Goal: Task Accomplishment & Management: Complete application form

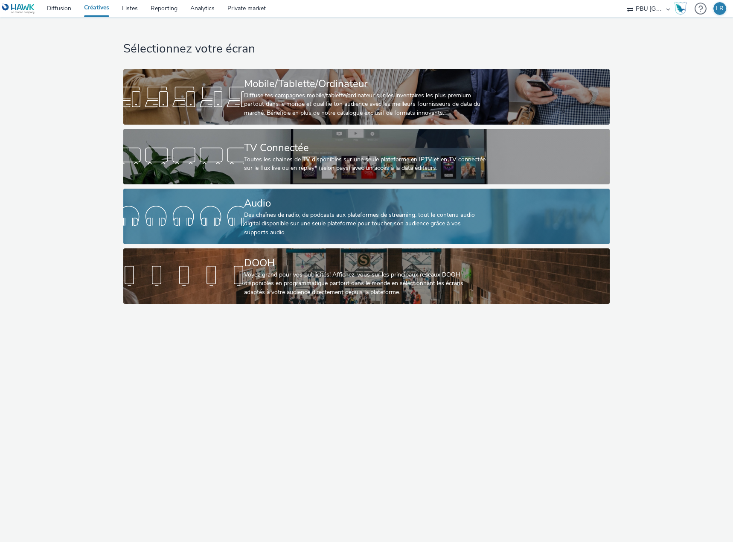
click at [312, 227] on div "Des chaînes de radio, de podcasts aux plateformes de streaming: tout le contenu…" at bounding box center [365, 224] width 242 height 26
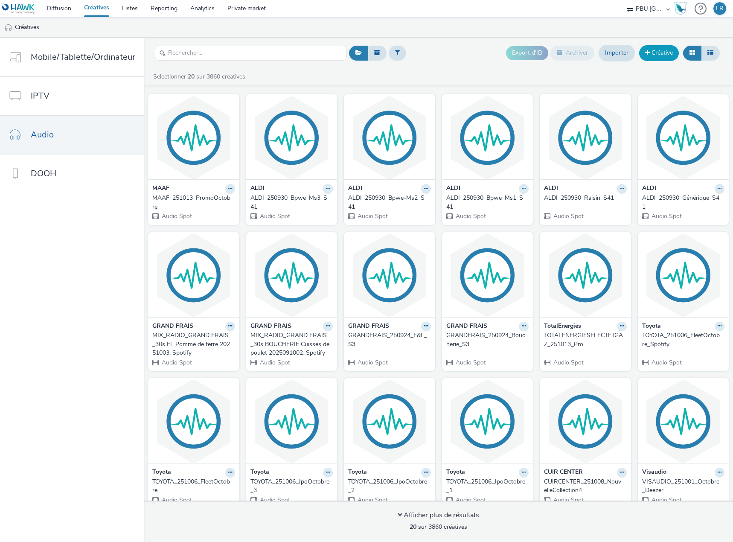
click at [655, 51] on link "Créative" at bounding box center [660, 52] width 40 height 15
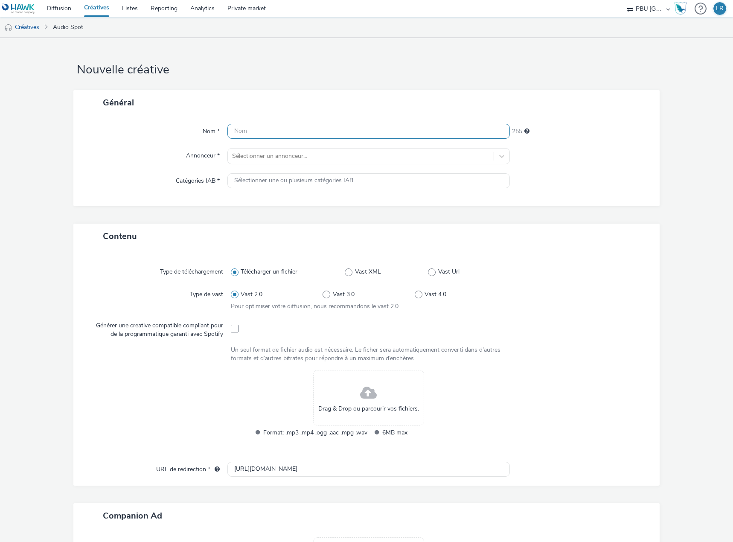
click at [272, 135] on input "text" at bounding box center [369, 131] width 283 height 15
paste input "FORD_251013_Offer"
type input "FORD_251013_Offer"
click at [273, 158] on div at bounding box center [360, 156] width 257 height 10
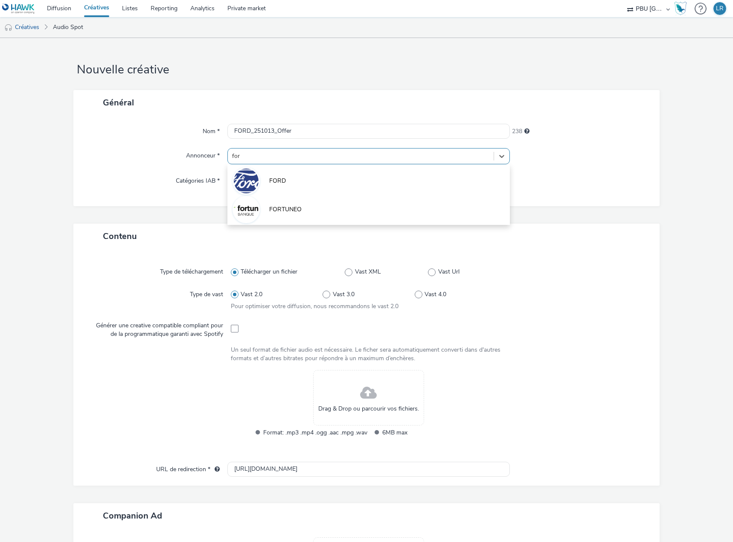
type input "ford"
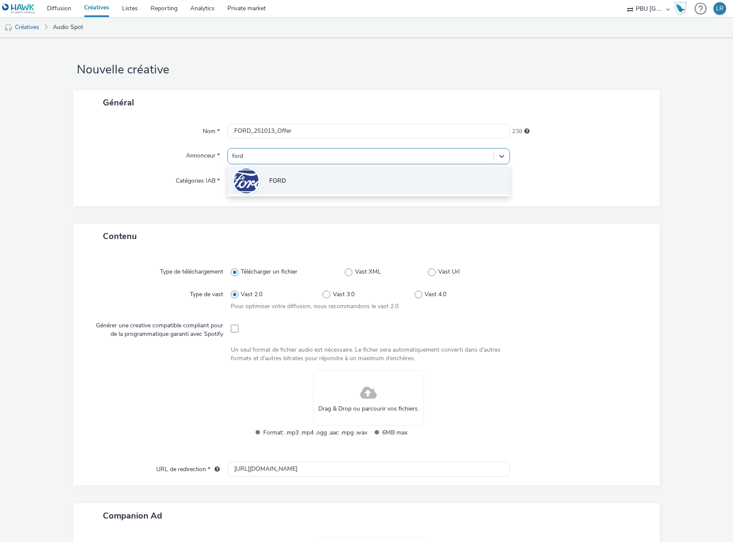
click at [287, 183] on li "FORD" at bounding box center [369, 180] width 283 height 29
type input "[URL][DOMAIN_NAME]"
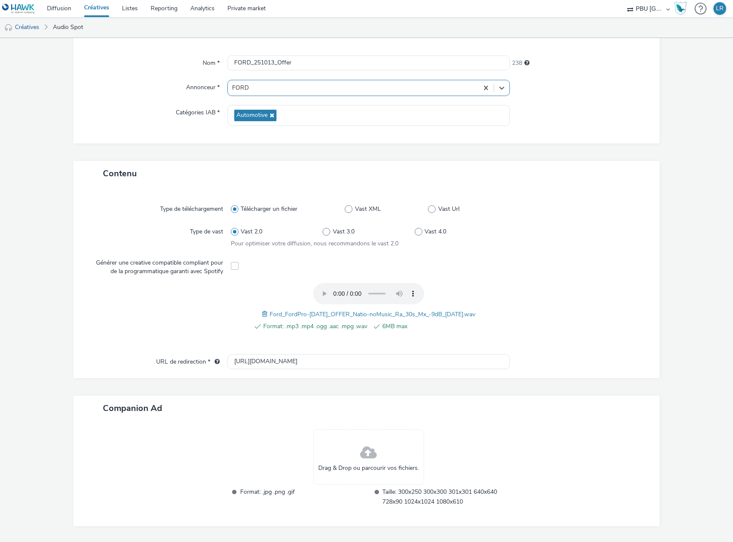
scroll to position [92, 0]
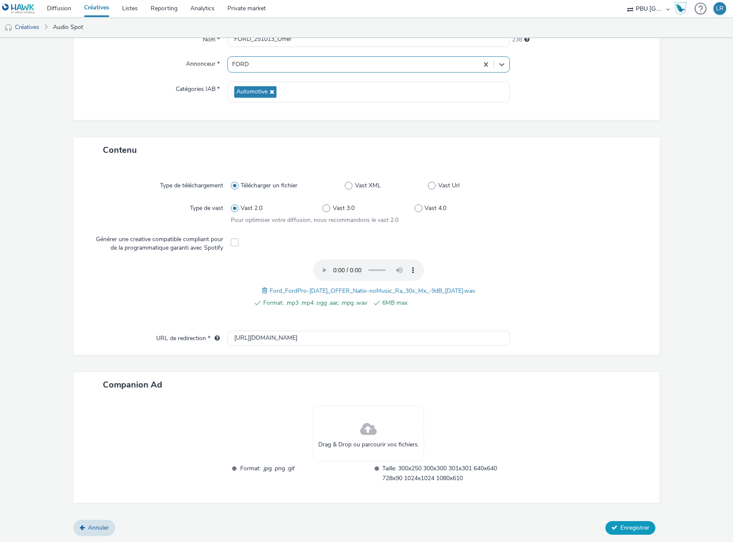
click at [629, 532] on button "Enregistrer" at bounding box center [631, 528] width 50 height 14
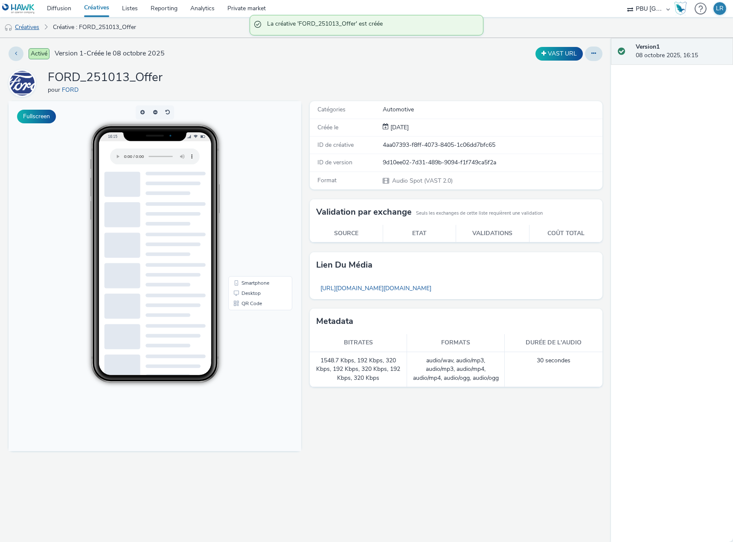
click at [35, 25] on link "Créatives" at bounding box center [22, 27] width 44 height 20
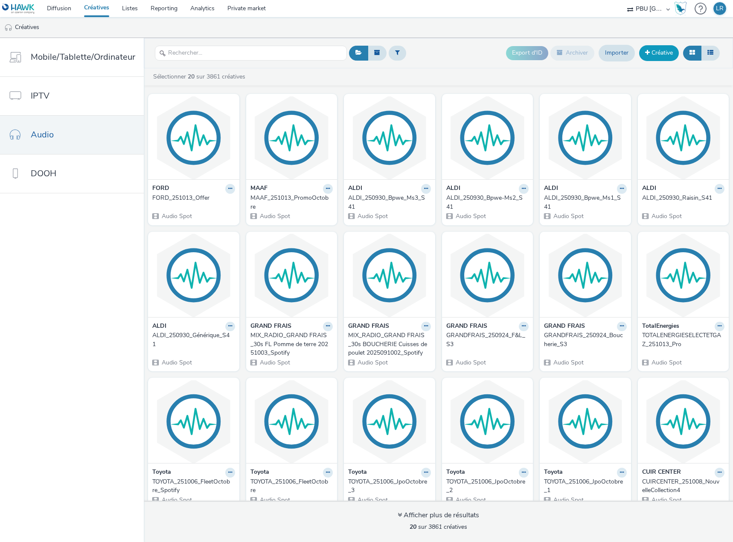
click at [659, 55] on link "Créative" at bounding box center [660, 52] width 40 height 15
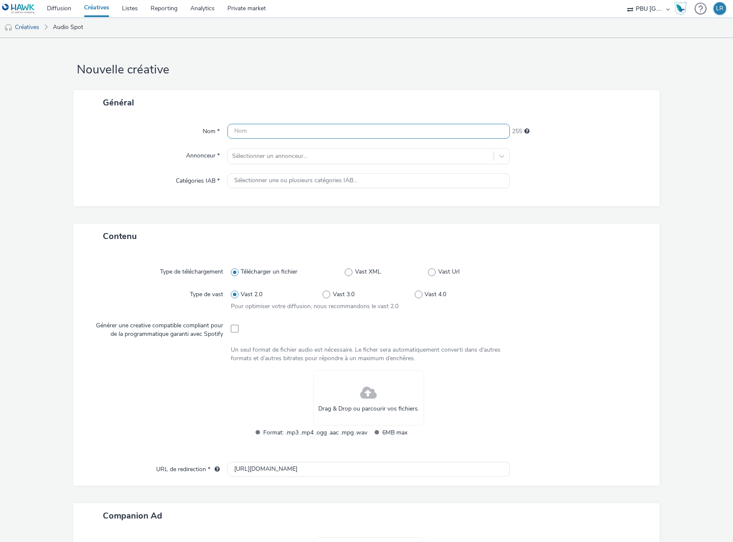
click at [312, 130] on input "text" at bounding box center [369, 131] width 283 height 15
paste input "FORD_251013_Offer"
type input "FORD_251013_Offer"
click at [280, 160] on div at bounding box center [360, 156] width 257 height 10
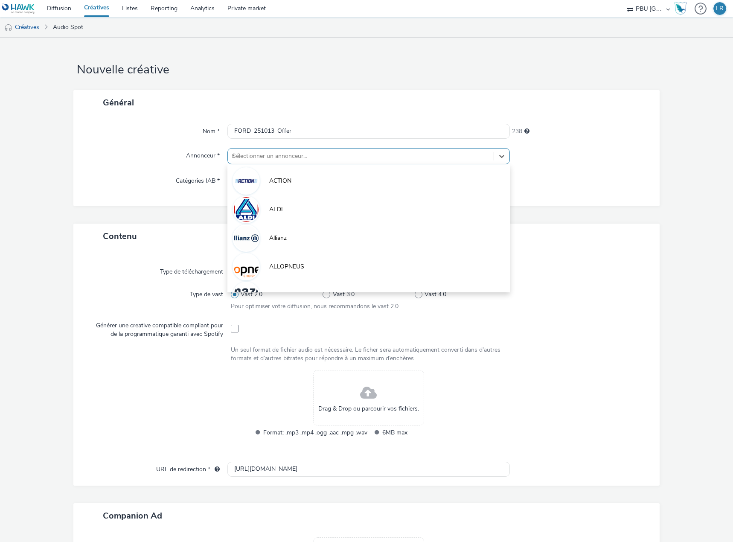
type input "for"
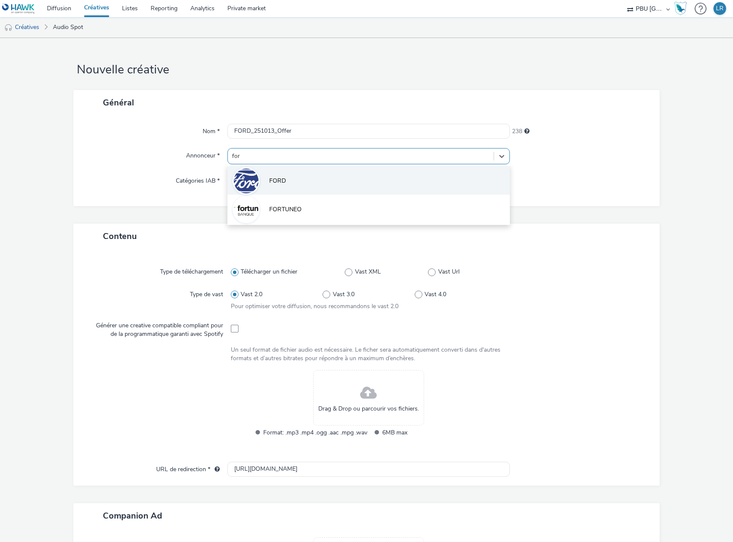
click at [350, 184] on li "FORD" at bounding box center [369, 180] width 283 height 29
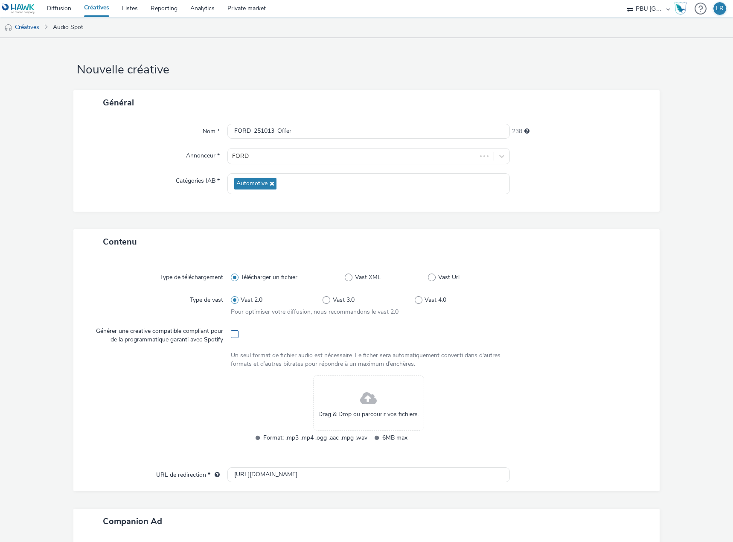
click at [231, 333] on span at bounding box center [235, 334] width 8 height 8
checkbox input "true"
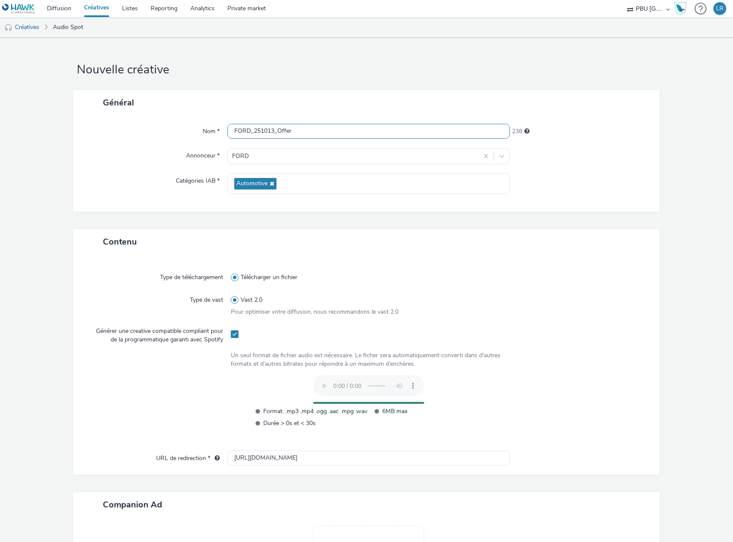
click at [306, 128] on input "FORD_251013_Offer" at bounding box center [369, 131] width 283 height 15
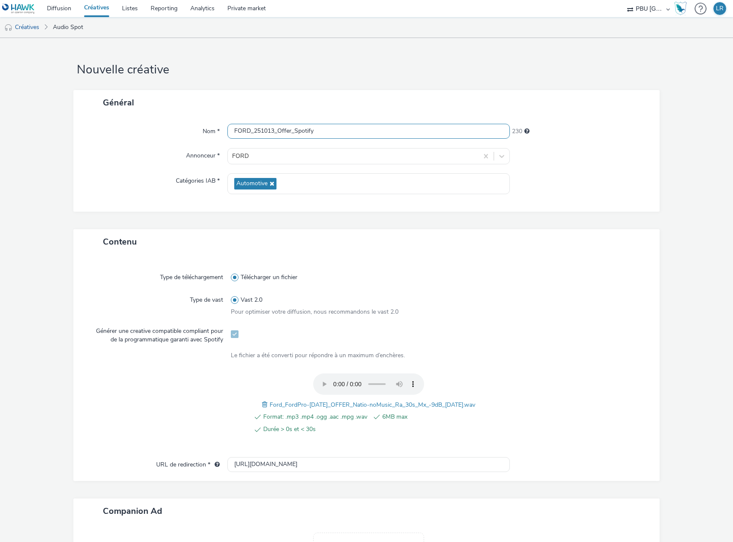
type input "FORD_251013_Offer_Spotify"
click at [346, 105] on div "Général" at bounding box center [366, 102] width 587 height 25
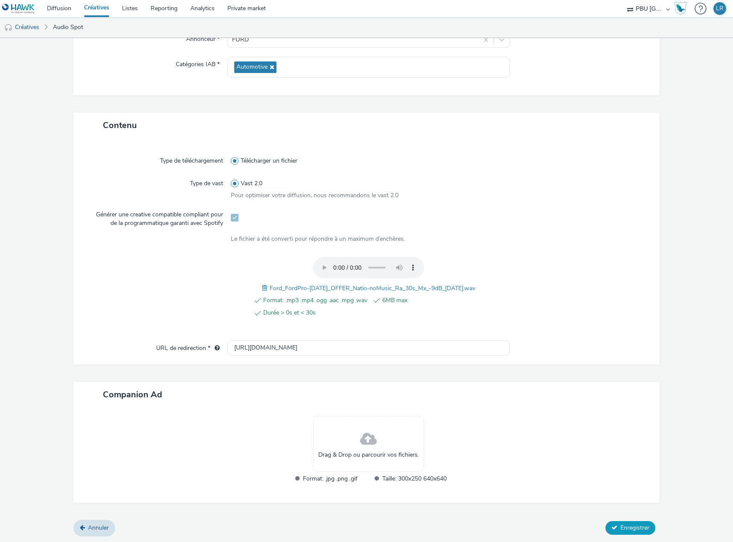
click at [633, 528] on span "Enregistrer" at bounding box center [635, 528] width 29 height 8
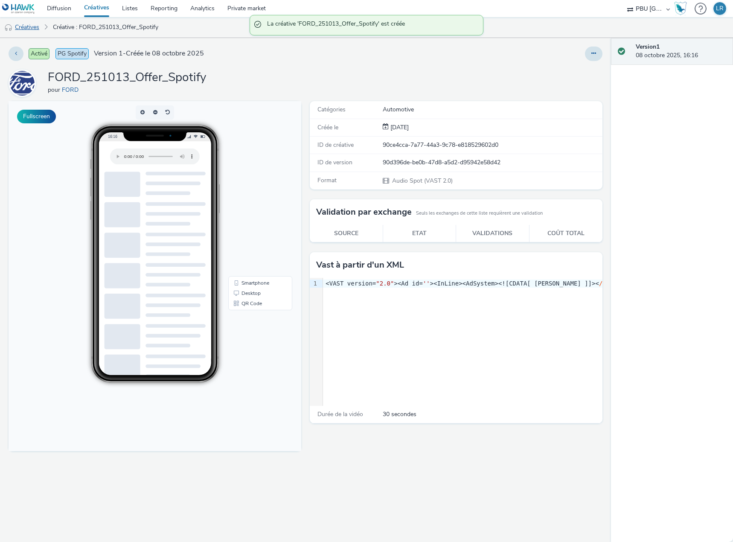
click at [30, 29] on link "Créatives" at bounding box center [22, 27] width 44 height 20
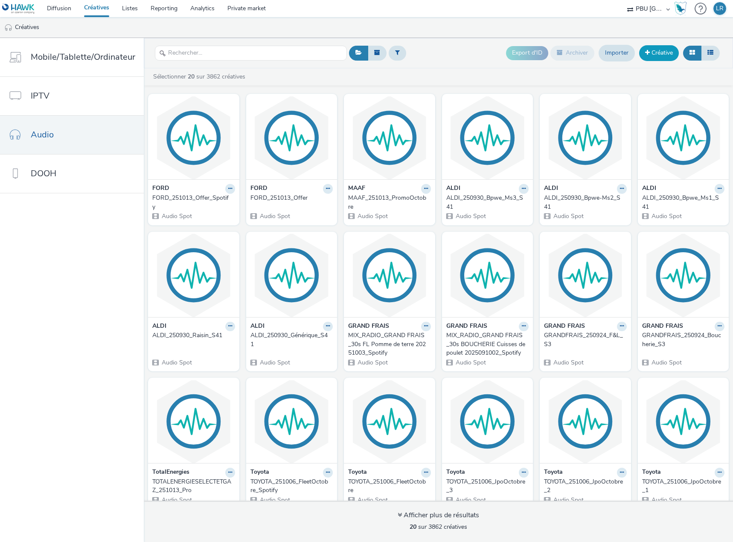
click at [665, 53] on link "Créative" at bounding box center [660, 52] width 40 height 15
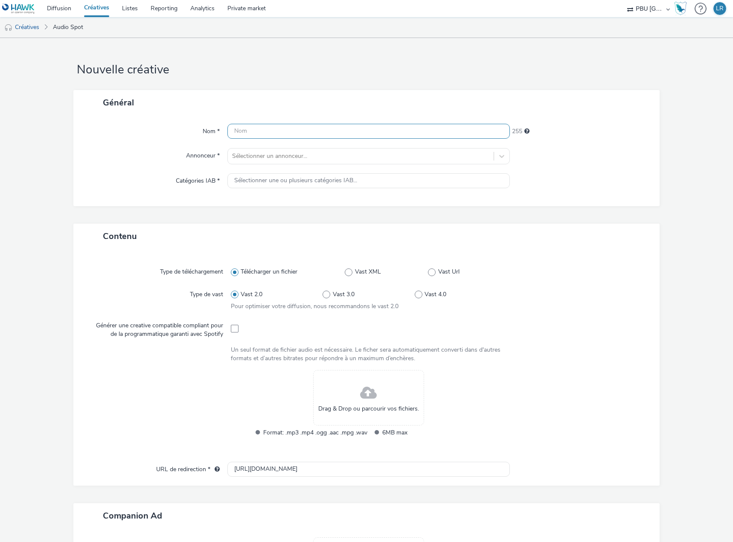
click at [241, 129] on input "text" at bounding box center [369, 131] width 283 height 15
paste input "FORD_251013_NoOffer"
type input "FORD_251013_NoOffer"
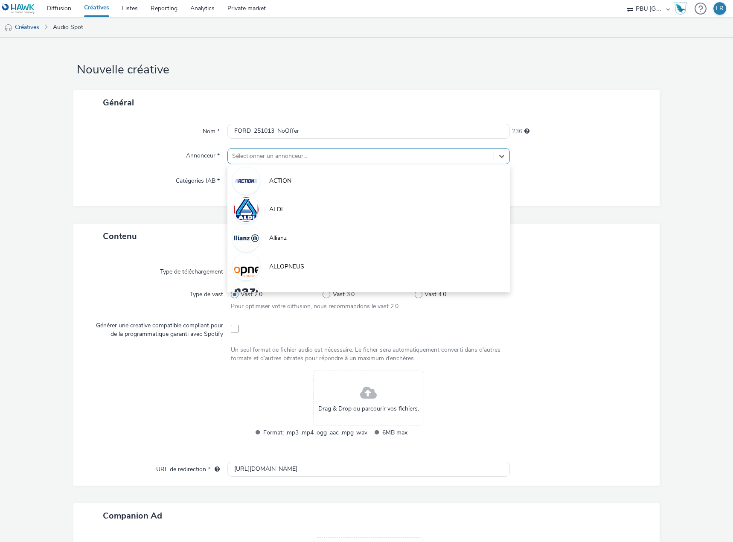
click at [263, 158] on div at bounding box center [360, 156] width 257 height 10
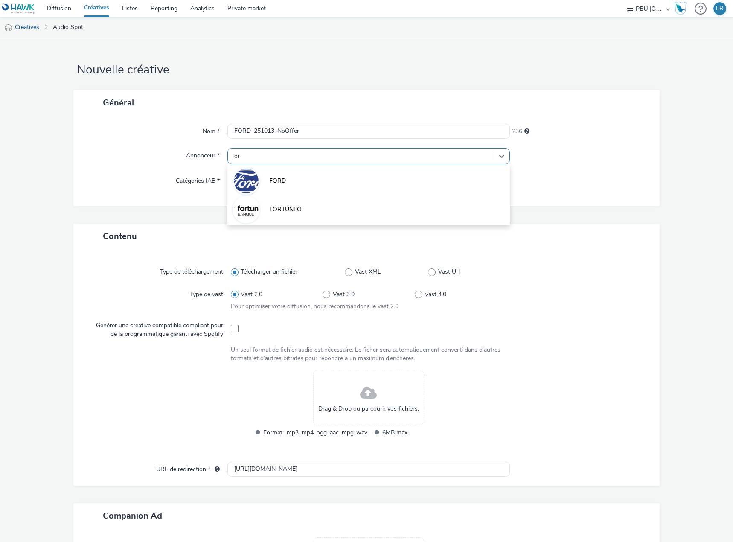
type input "ford"
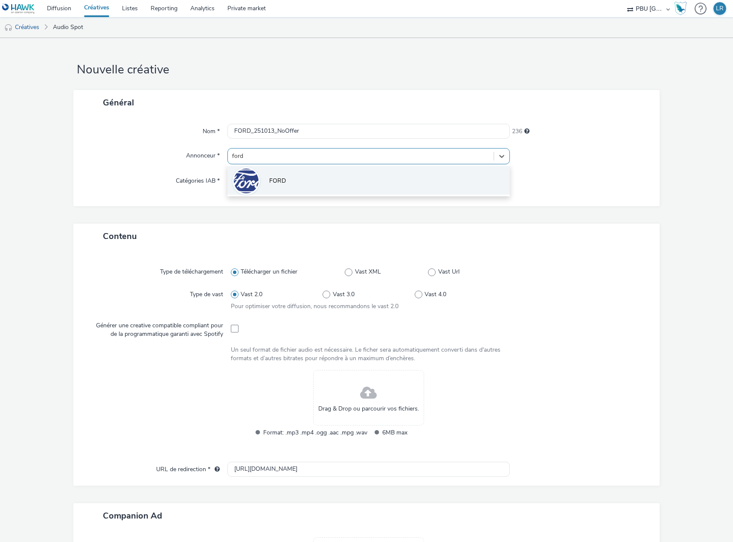
click at [269, 172] on li "FORD" at bounding box center [369, 180] width 283 height 29
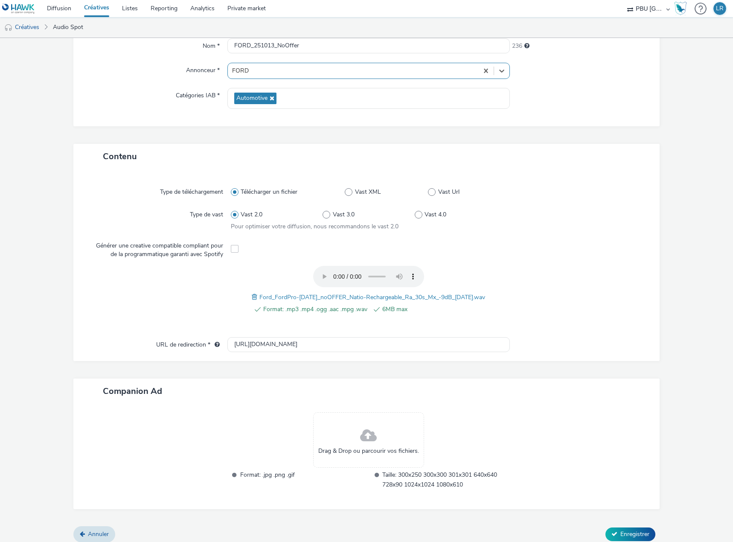
scroll to position [92, 0]
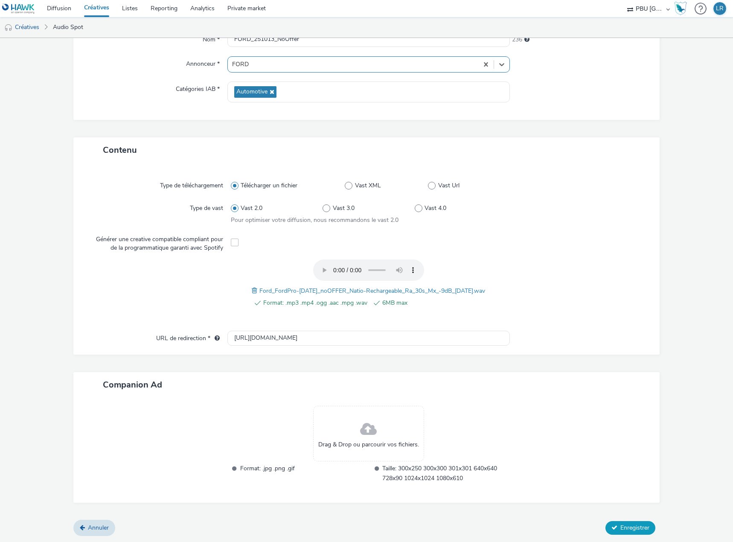
click at [613, 527] on button "Enregistrer" at bounding box center [631, 528] width 50 height 14
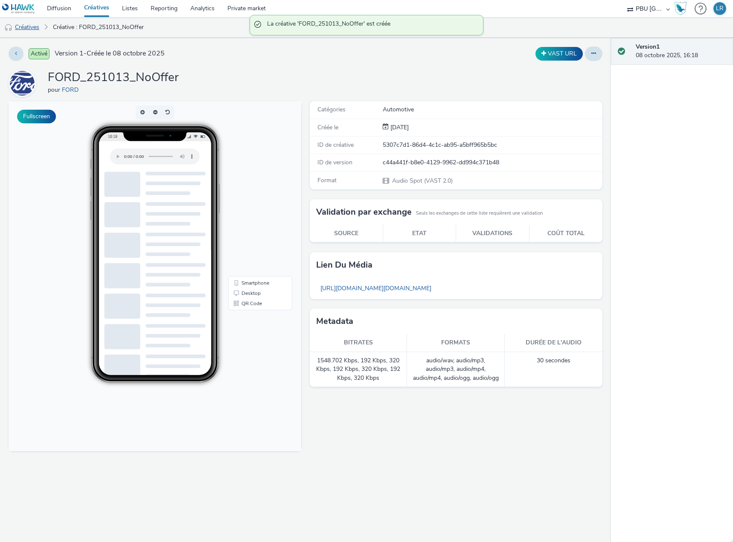
click at [39, 27] on link "Créatives" at bounding box center [22, 27] width 44 height 20
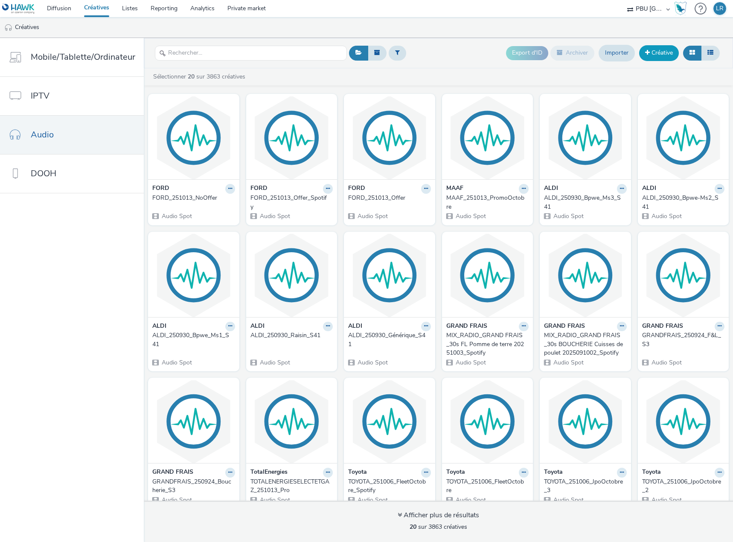
click at [666, 49] on link "Créative" at bounding box center [660, 52] width 40 height 15
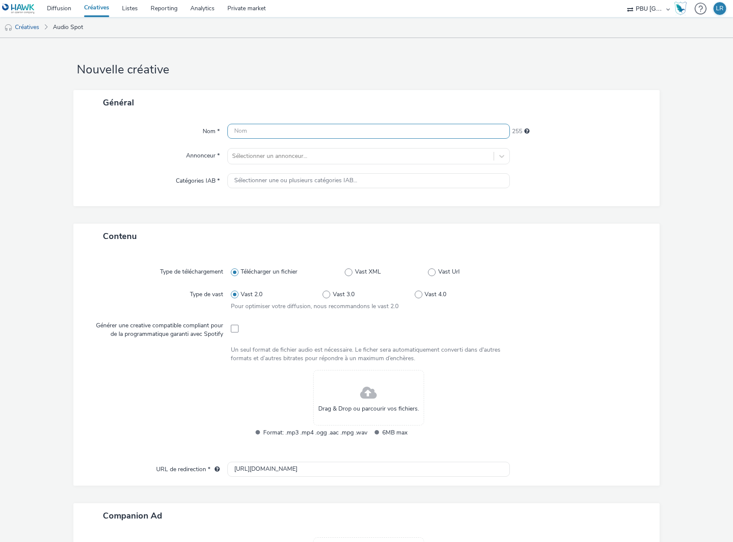
click at [286, 130] on input "text" at bounding box center [369, 131] width 283 height 15
paste input "FORD_251013_NoOffer"
click at [321, 132] on input "FORD_251013_NoOffer" at bounding box center [369, 131] width 283 height 15
type input "FORD_251013_NoOffer_Spotify"
click at [315, 156] on div at bounding box center [360, 156] width 257 height 10
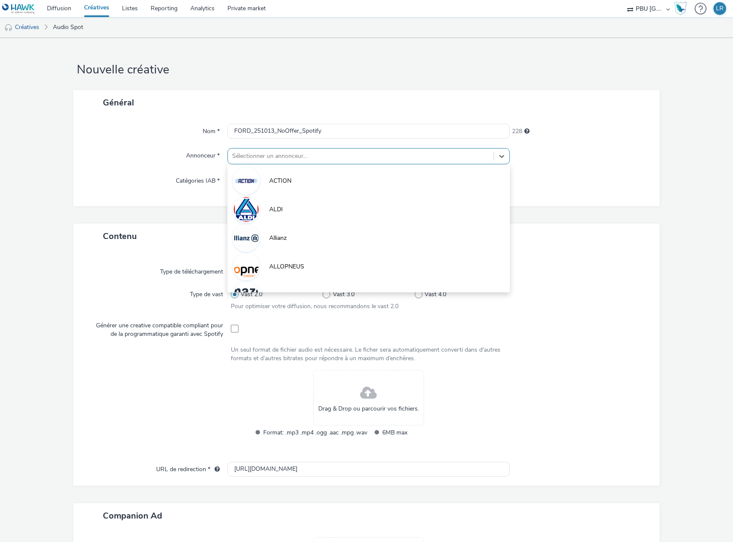
type input "f"
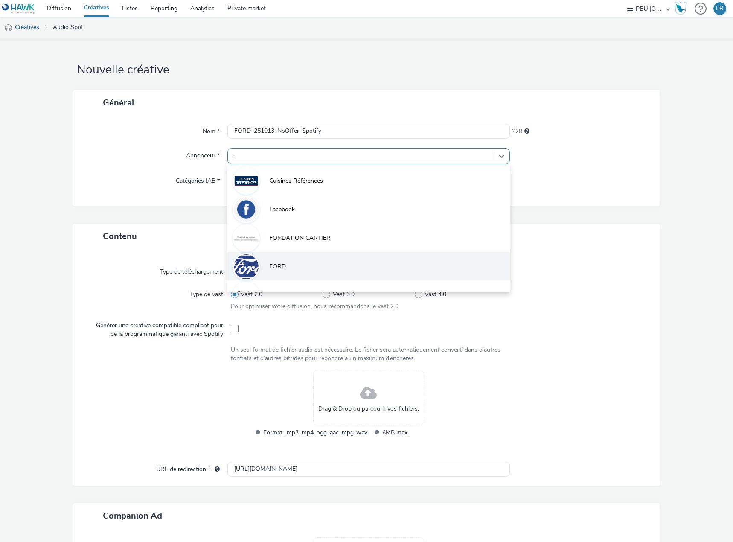
click at [280, 265] on span "FORD" at bounding box center [277, 267] width 17 height 9
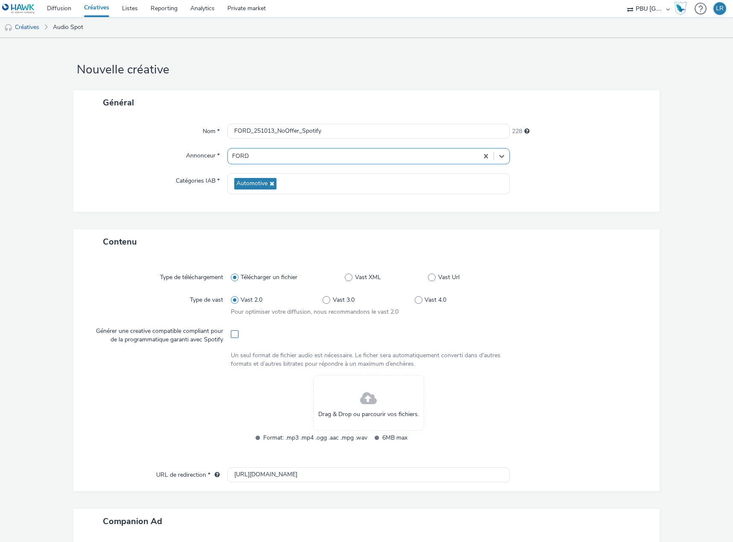
click at [233, 333] on span at bounding box center [235, 334] width 8 height 8
checkbox input "true"
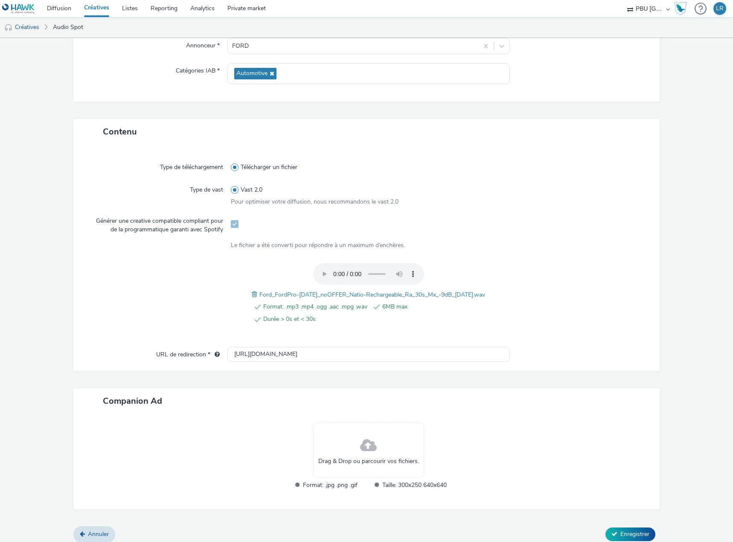
scroll to position [117, 0]
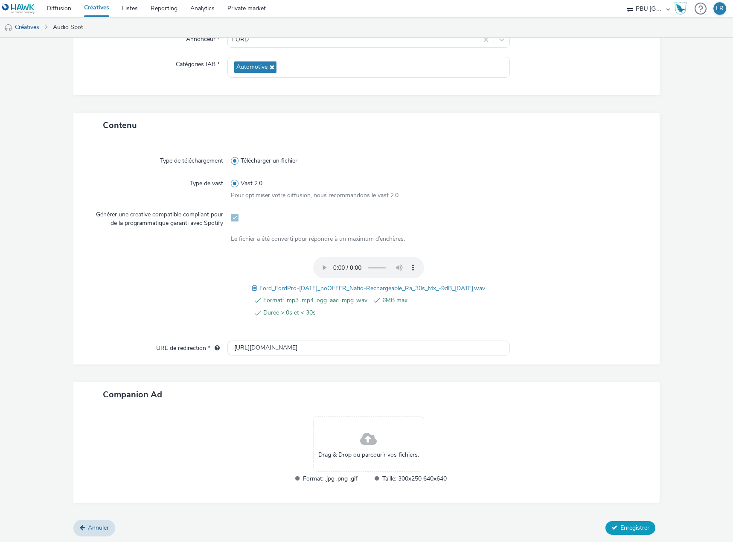
click at [625, 525] on span "Enregistrer" at bounding box center [635, 528] width 29 height 8
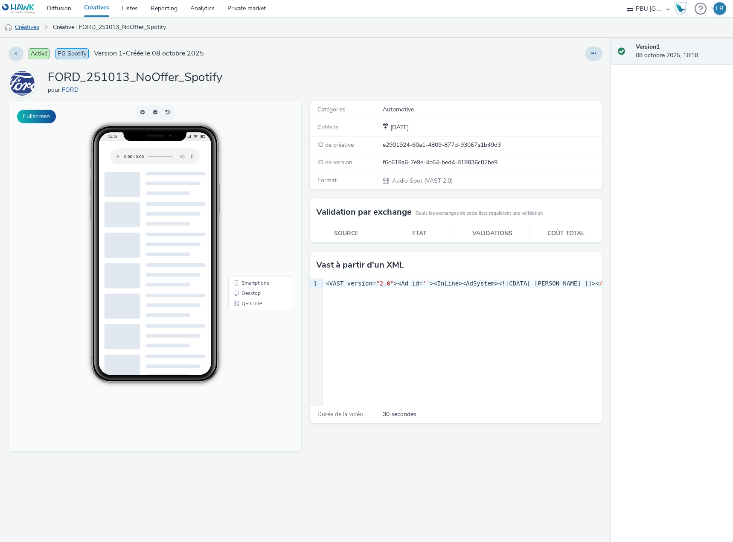
click at [31, 27] on link "Créatives" at bounding box center [22, 27] width 44 height 20
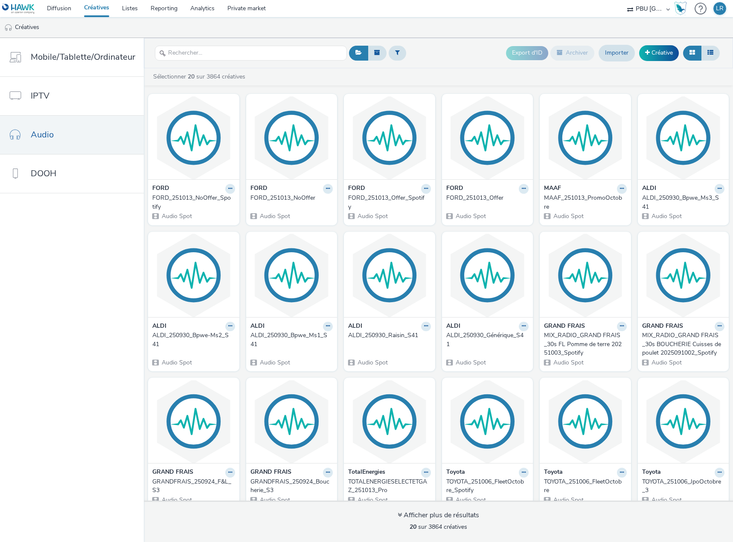
click at [50, 269] on nav "Mobile/Tablette/Ordinateur IPTV Audio DOOH" at bounding box center [72, 290] width 144 height 504
click at [61, 285] on nav "Mobile/Tablette/Ordinateur IPTV Audio DOOH" at bounding box center [72, 290] width 144 height 504
click at [64, 270] on nav "Mobile/Tablette/Ordinateur IPTV Audio DOOH" at bounding box center [72, 290] width 144 height 504
